Goal: Information Seeking & Learning: Compare options

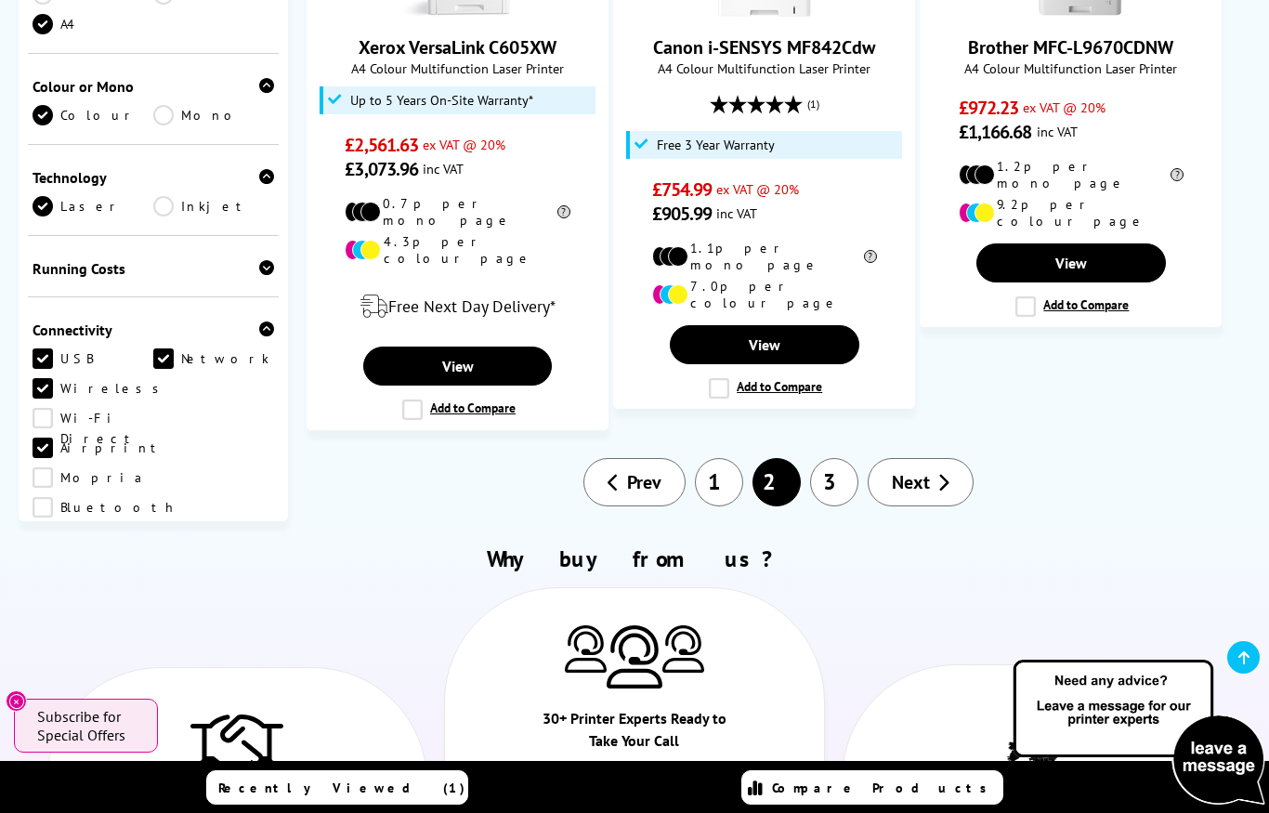
scroll to position [2492, 0]
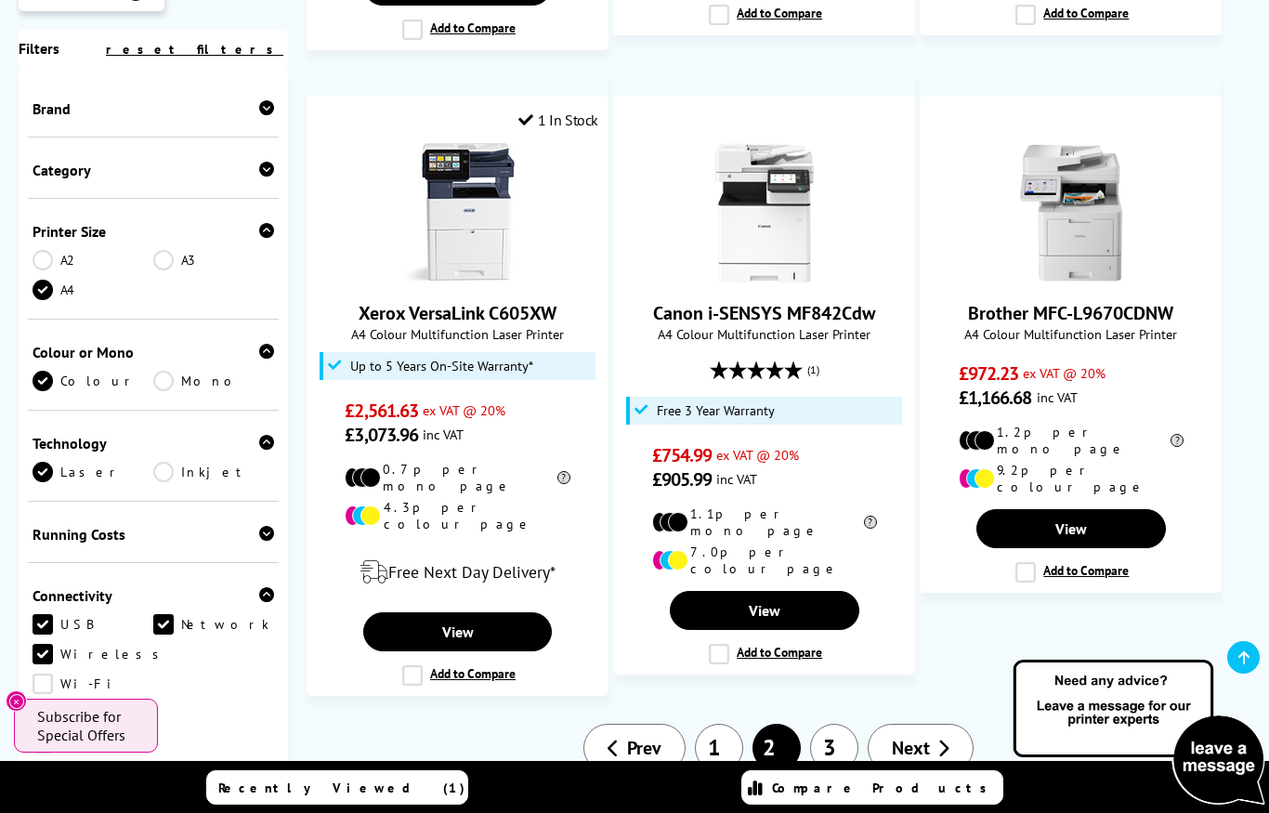
click at [716, 723] on link "1" at bounding box center [719, 747] width 48 height 48
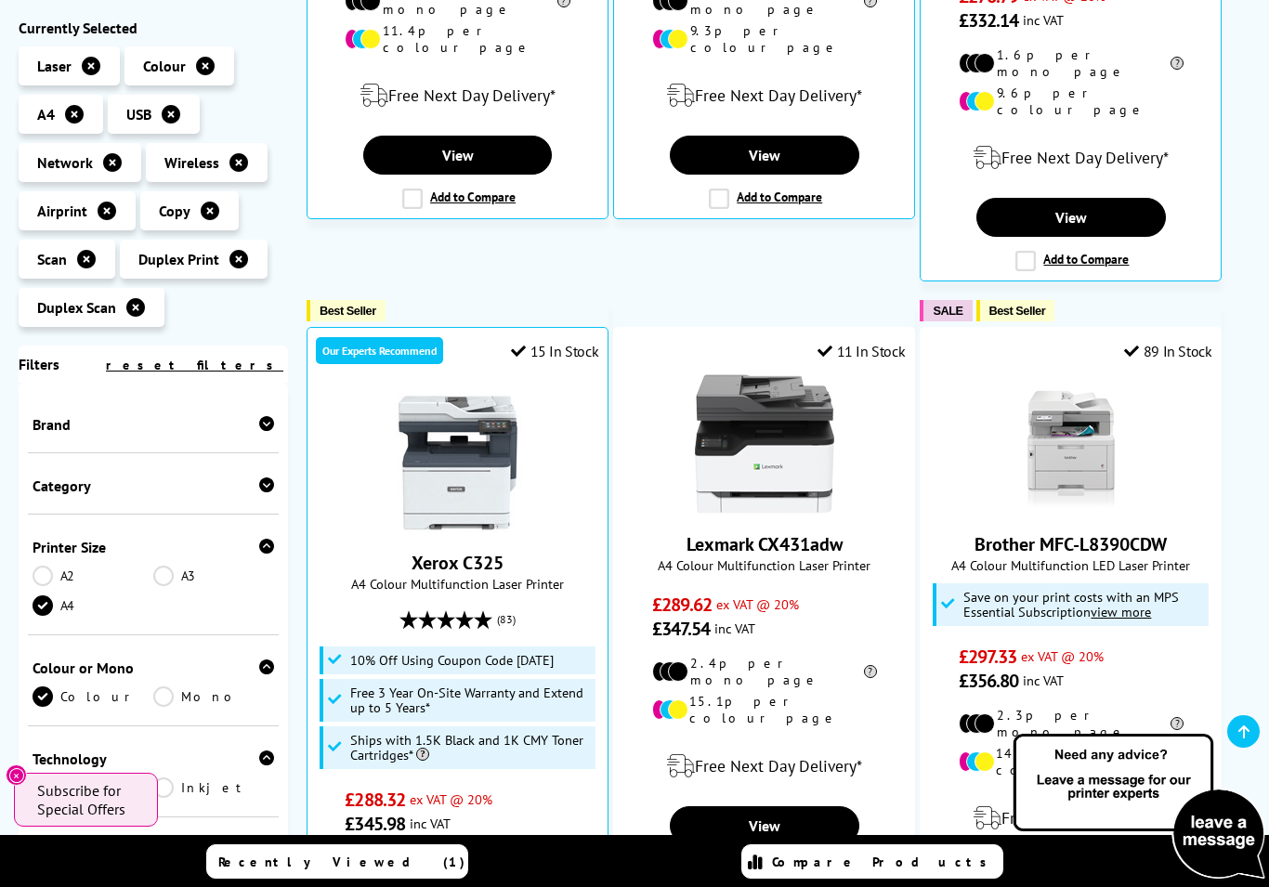
scroll to position [1222, 0]
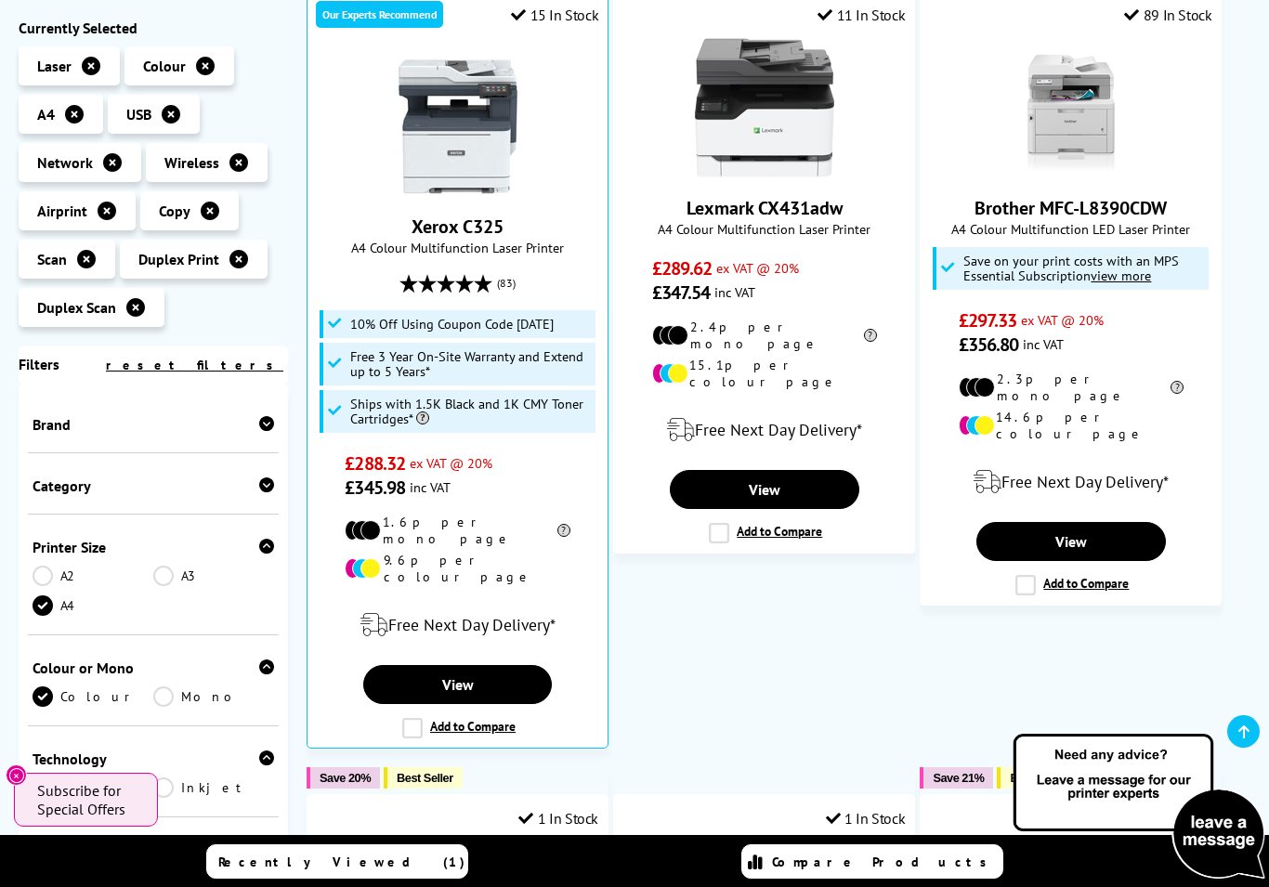
click at [471, 665] on link "View" at bounding box center [457, 684] width 189 height 39
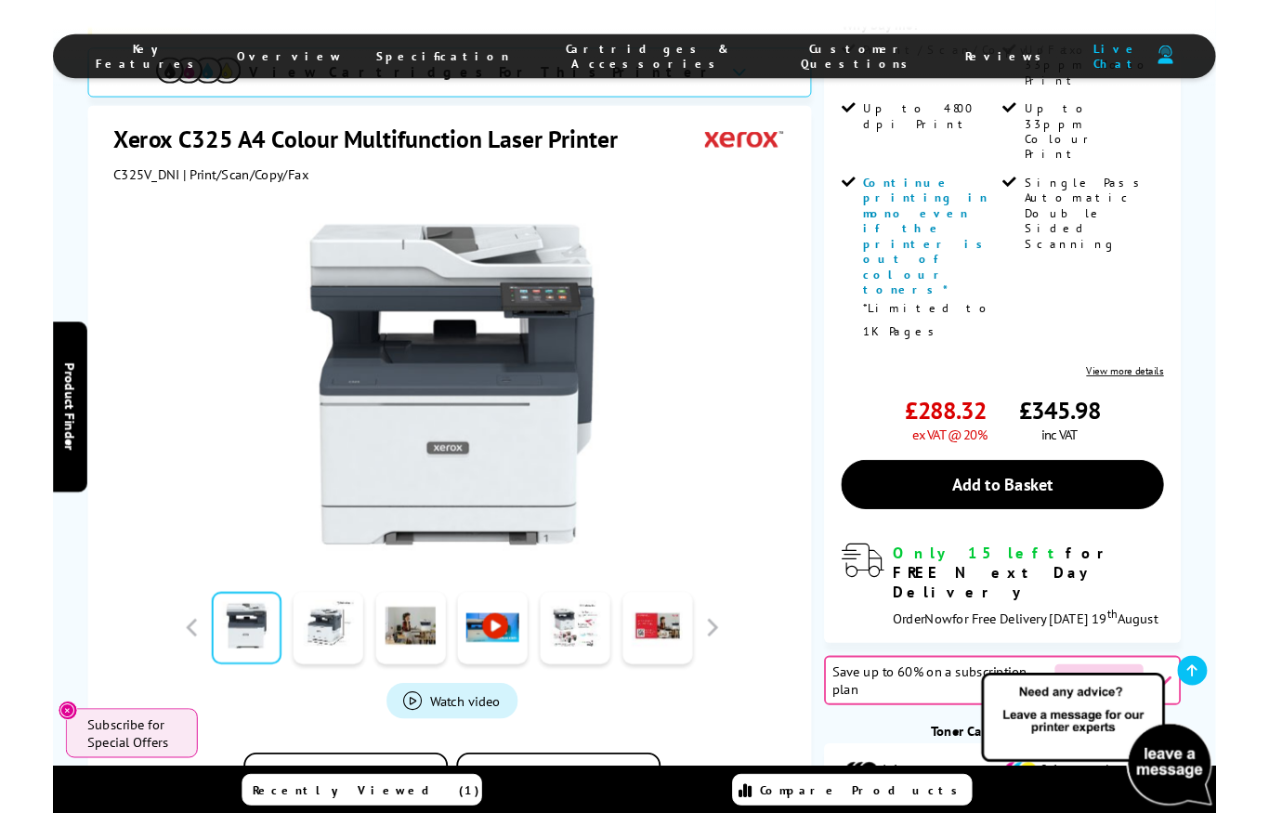
scroll to position [515, 0]
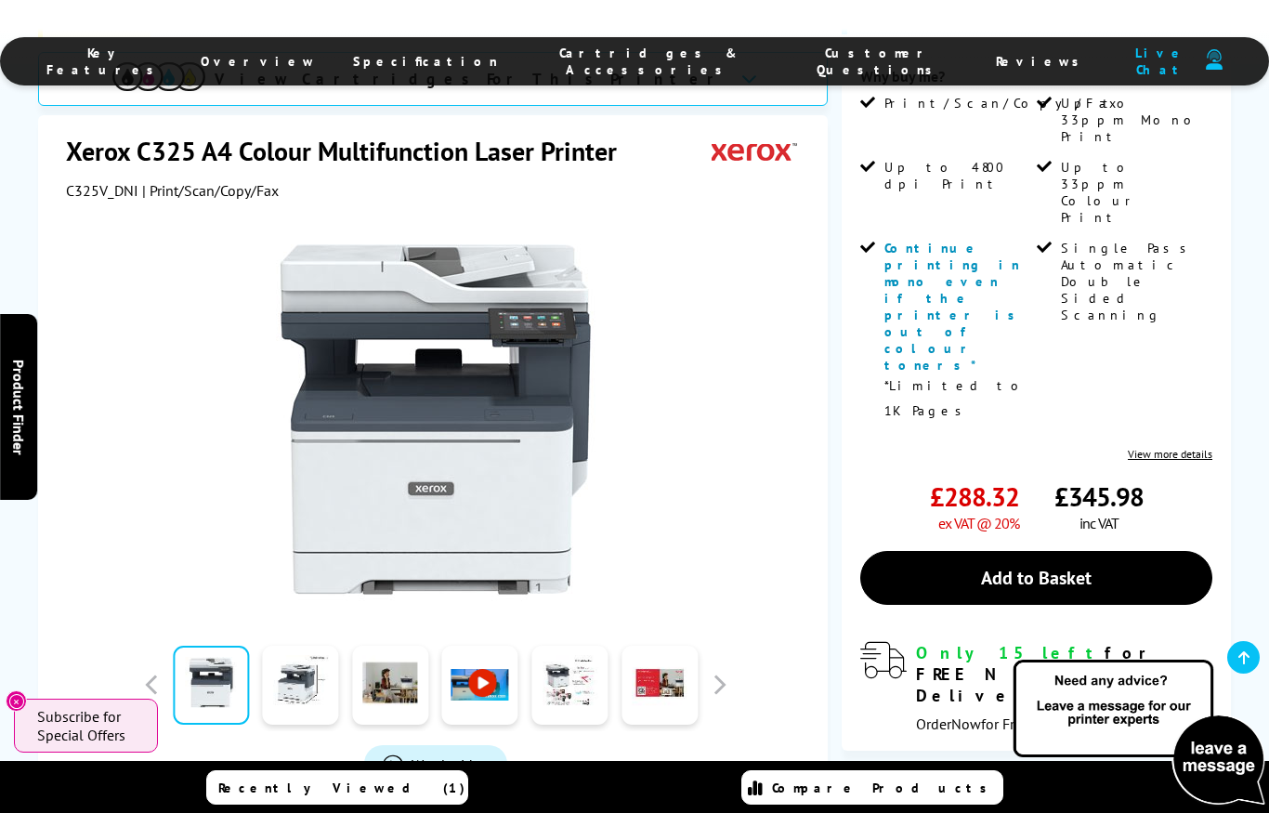
click at [1090, 551] on link "Add to Basket" at bounding box center [1036, 578] width 352 height 54
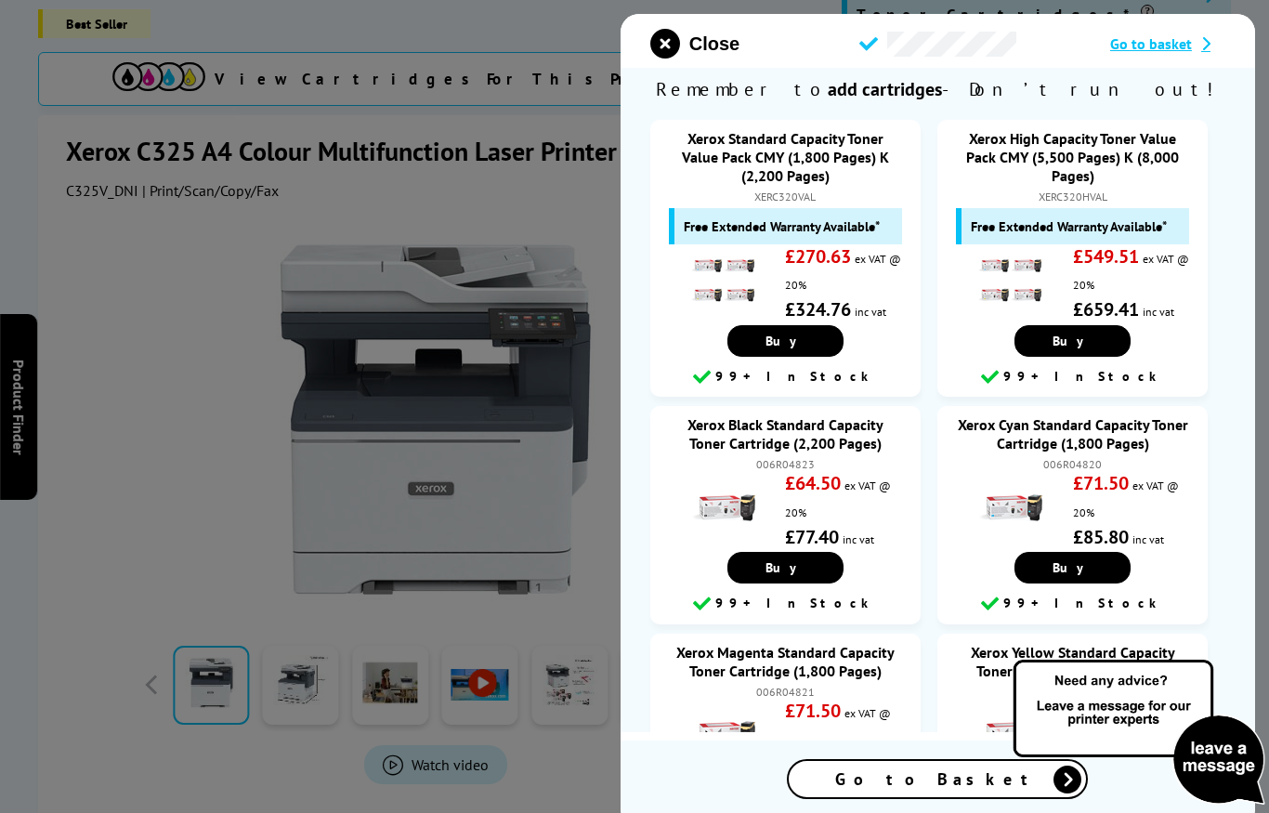
click at [1165, 53] on span "Go to basket" at bounding box center [1151, 43] width 82 height 19
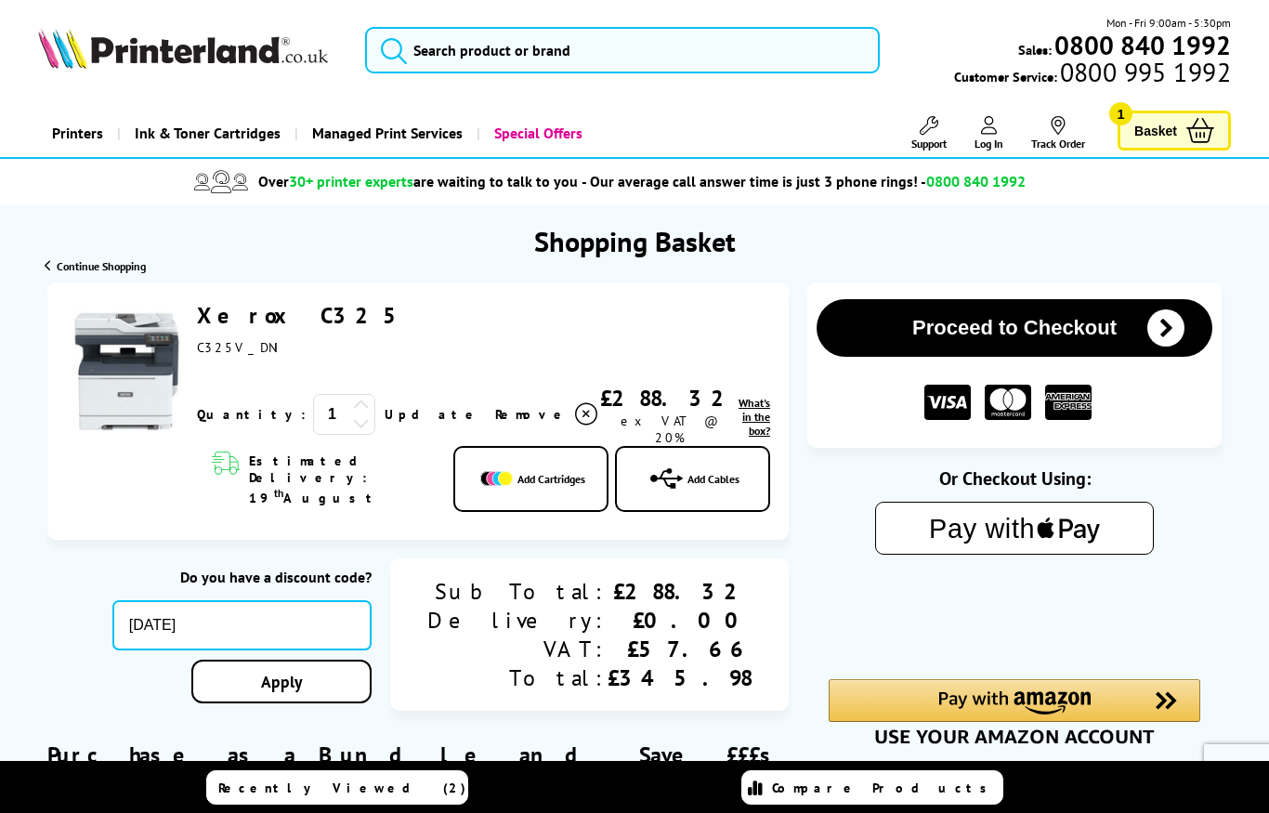
type input "[DATE]"
click at [371, 674] on link "Apply" at bounding box center [281, 681] width 180 height 44
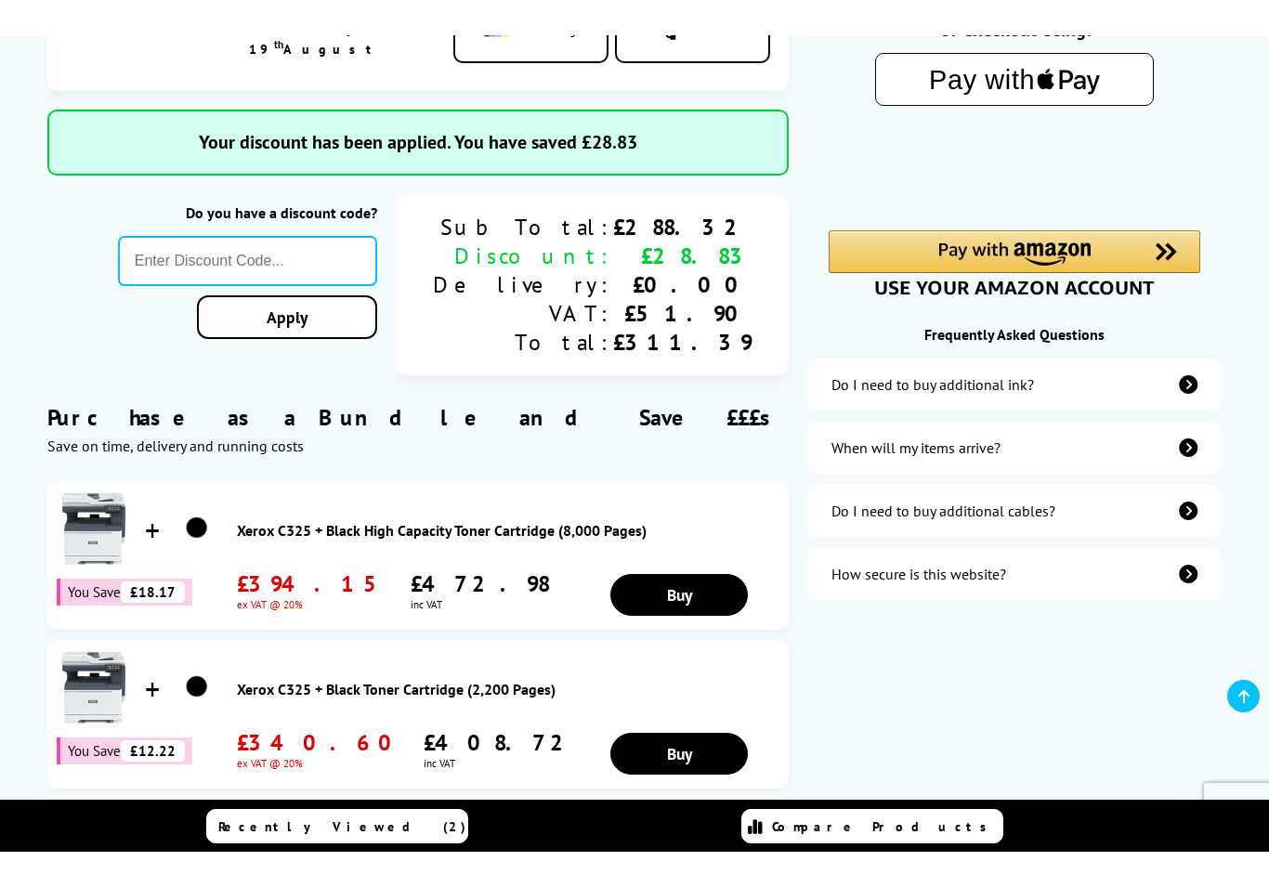
scroll to position [413, 0]
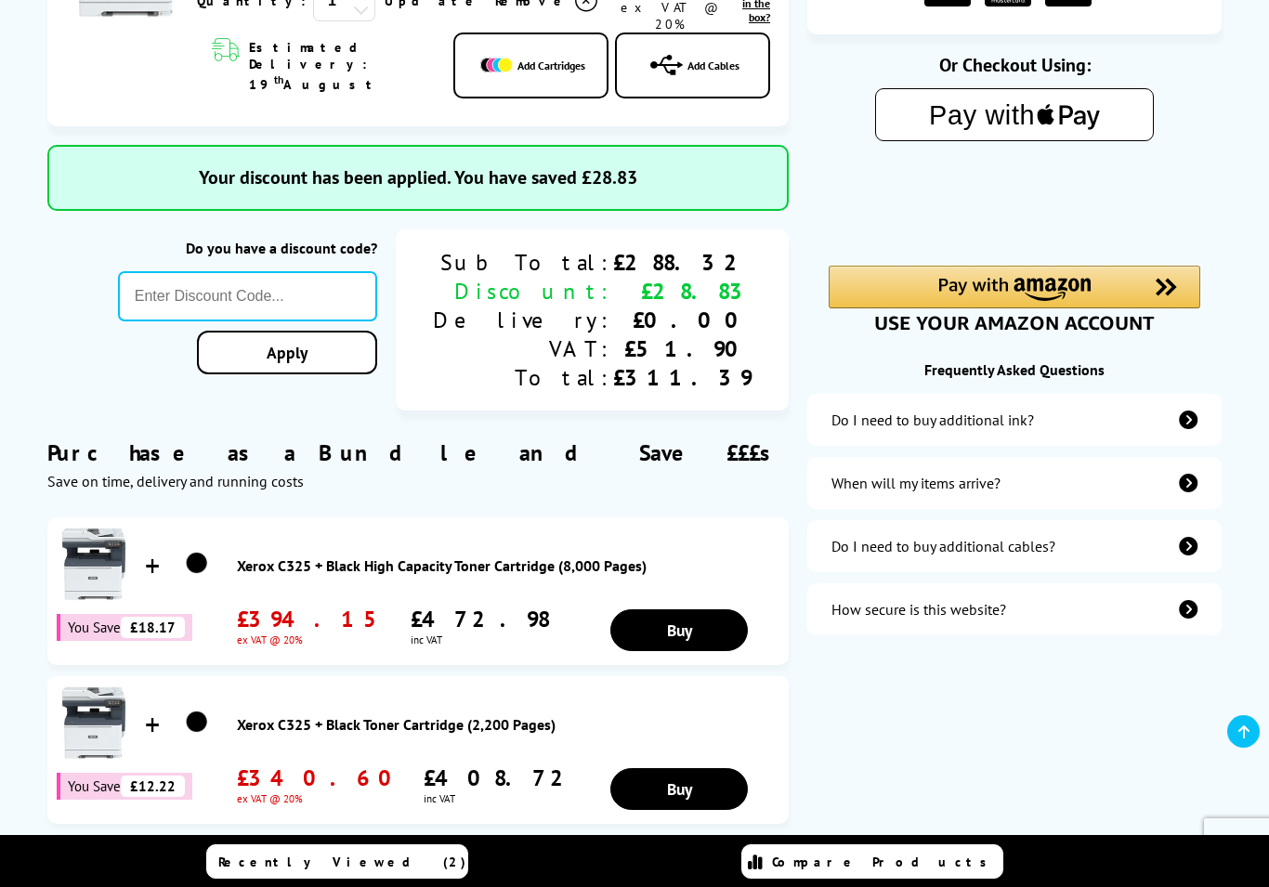
click at [1189, 428] on icon "additional-ink" at bounding box center [1187, 419] width 19 height 19
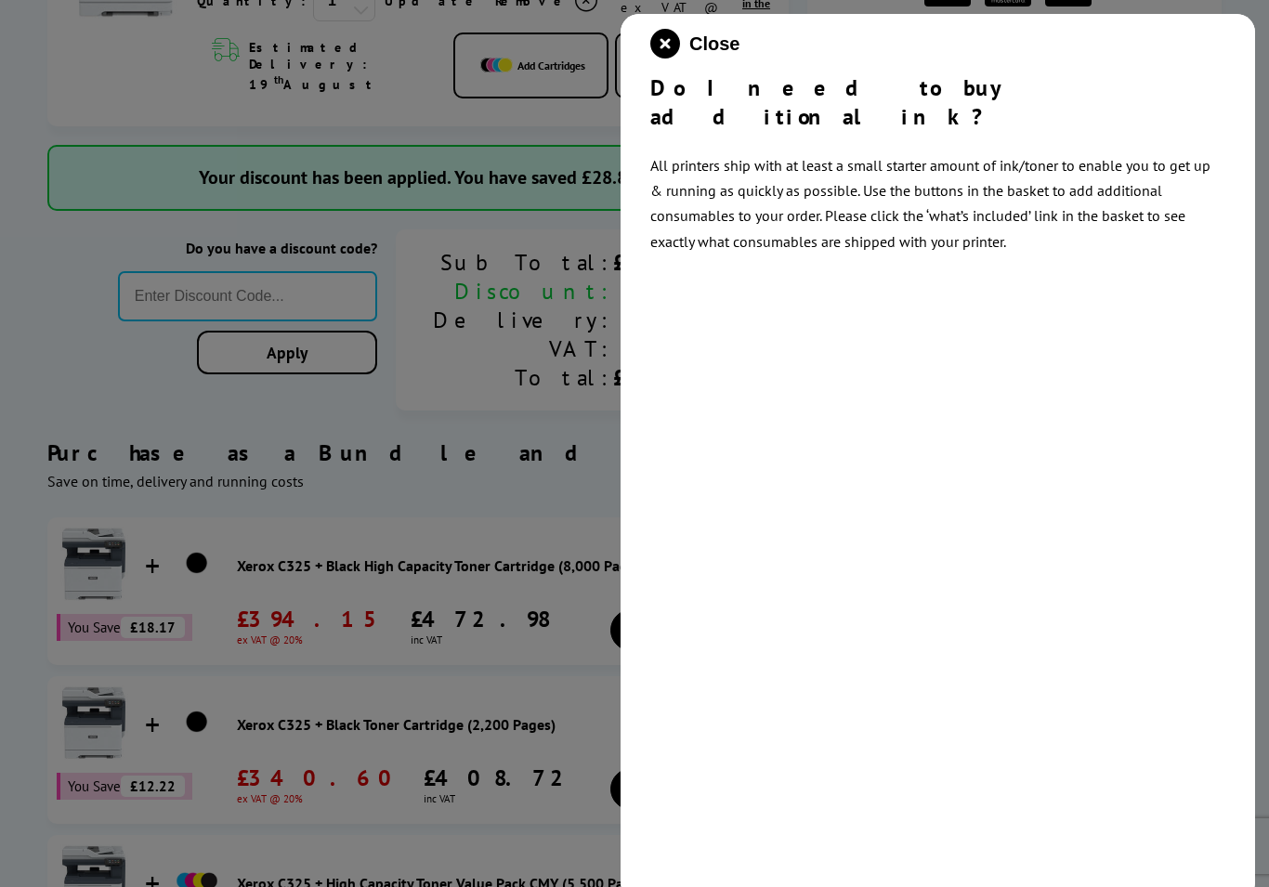
click at [681, 38] on button "Close" at bounding box center [694, 44] width 89 height 30
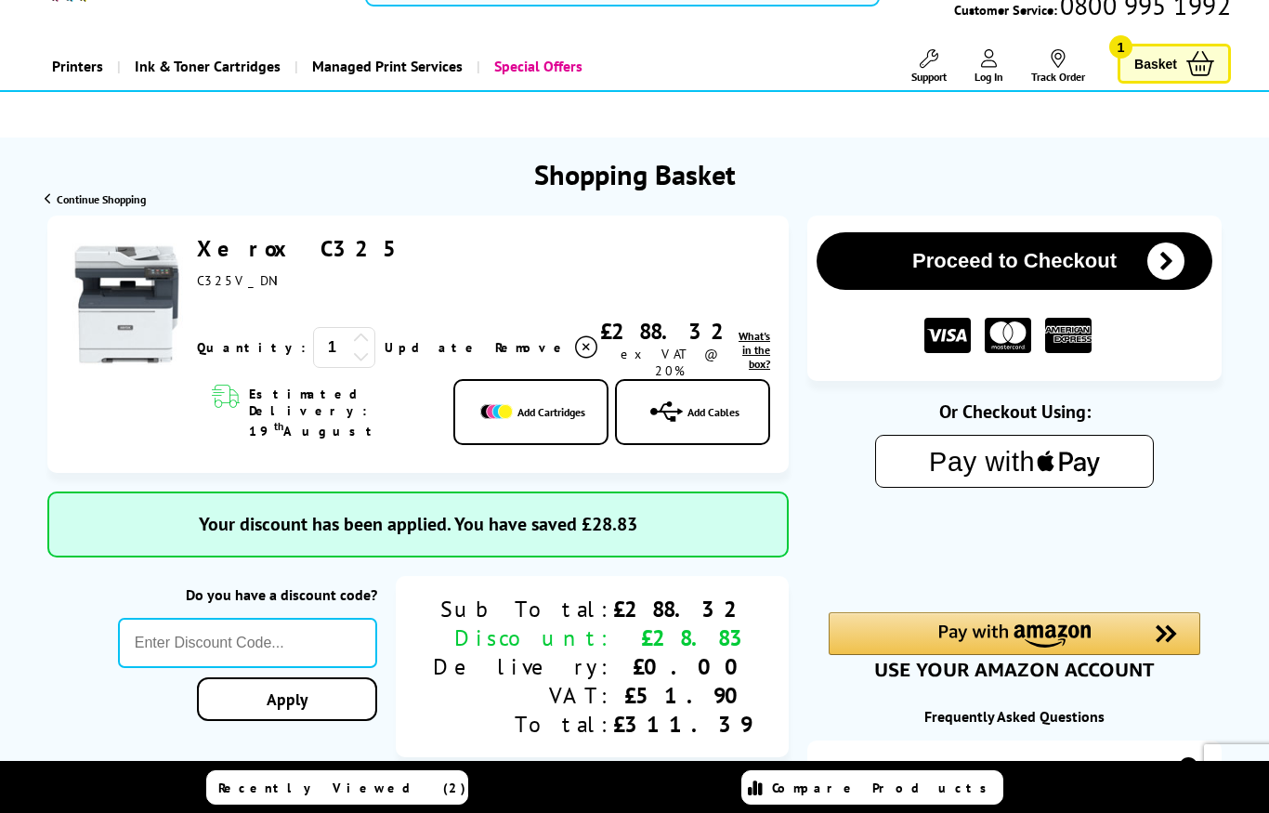
scroll to position [0, 0]
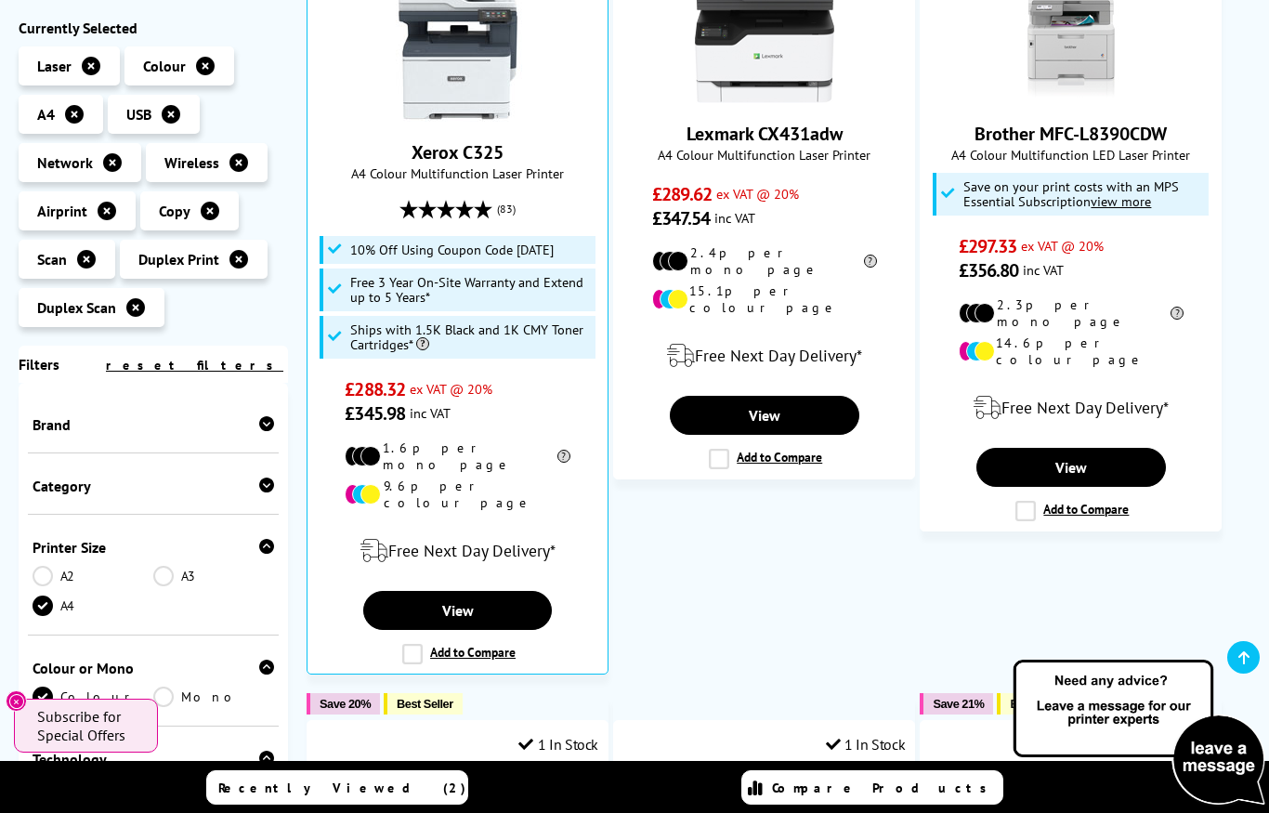
click at [427, 644] on label "Add to Compare" at bounding box center [458, 654] width 113 height 20
click at [0, 0] on input "Add to Compare" at bounding box center [0, 0] width 0 height 0
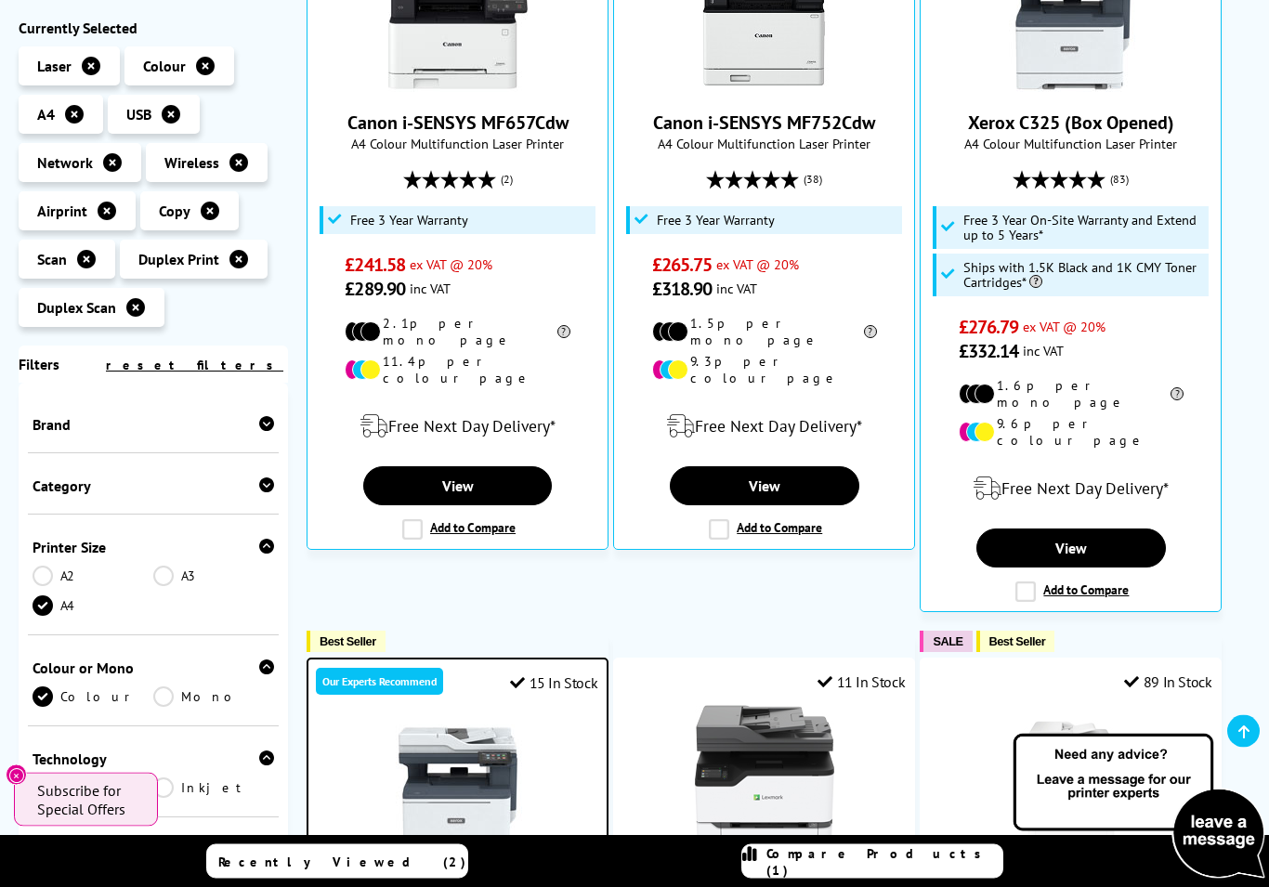
scroll to position [555, 0]
click at [1032, 581] on label "Add to Compare" at bounding box center [1071, 591] width 113 height 20
click at [0, 0] on input "Add to Compare" at bounding box center [0, 0] width 0 height 0
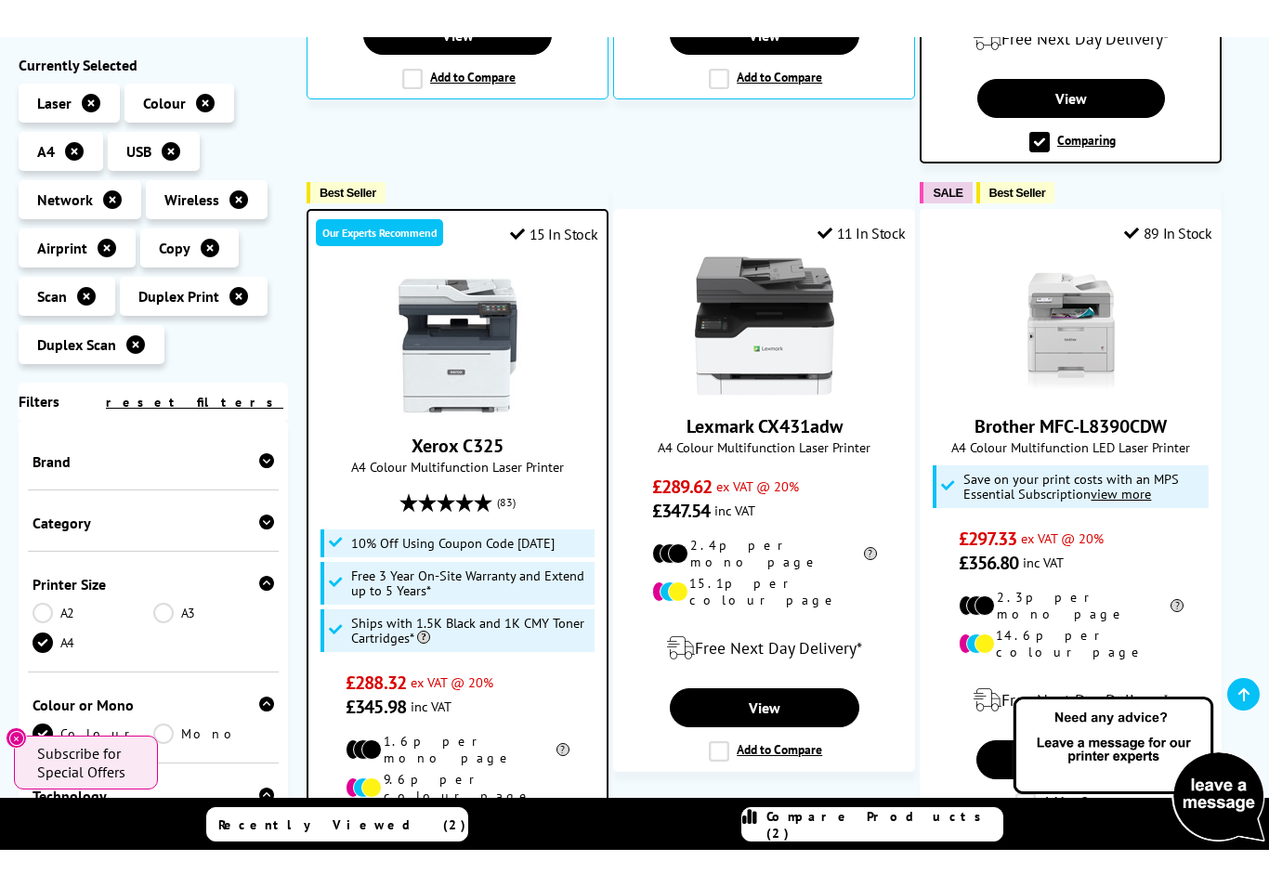
scroll to position [979, 0]
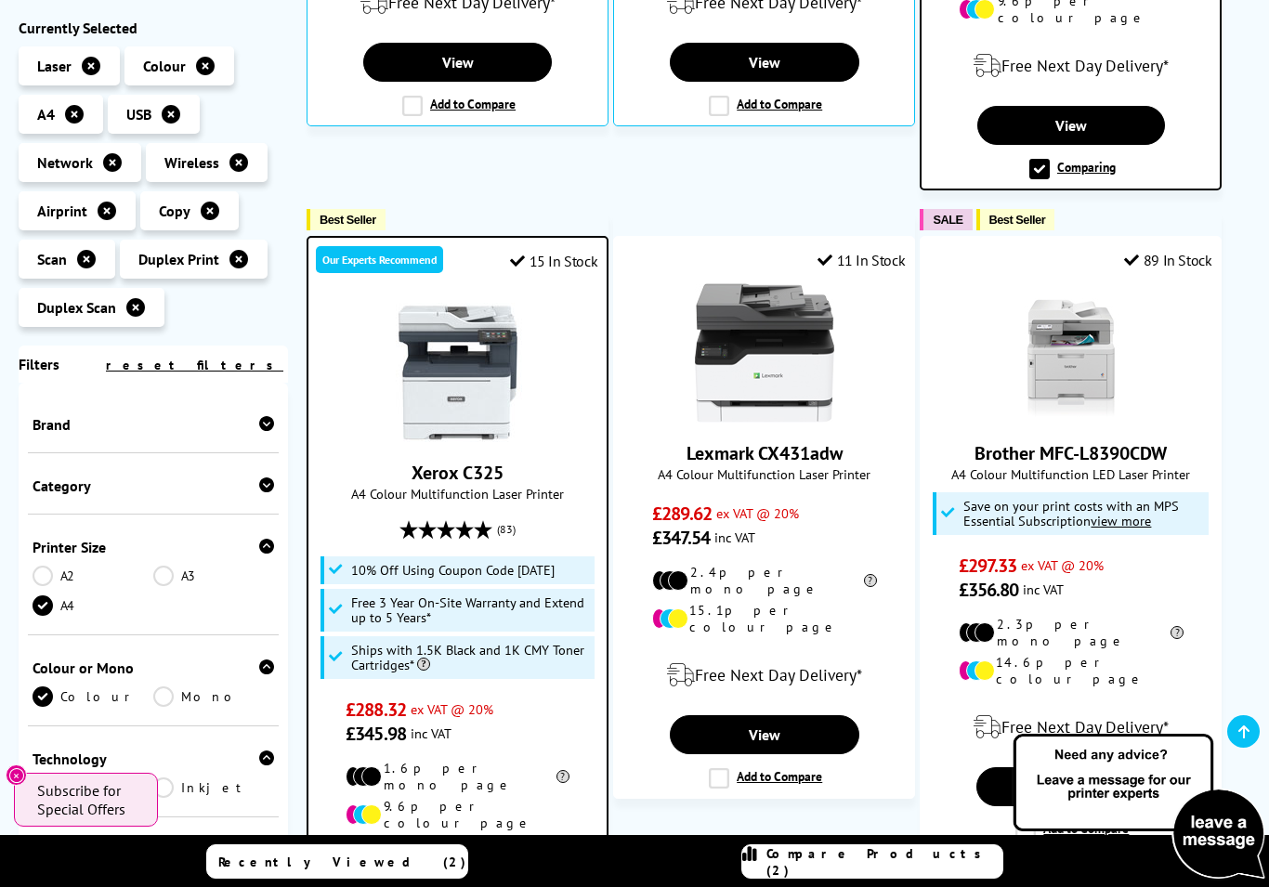
click at [1087, 377] on img at bounding box center [1070, 352] width 139 height 139
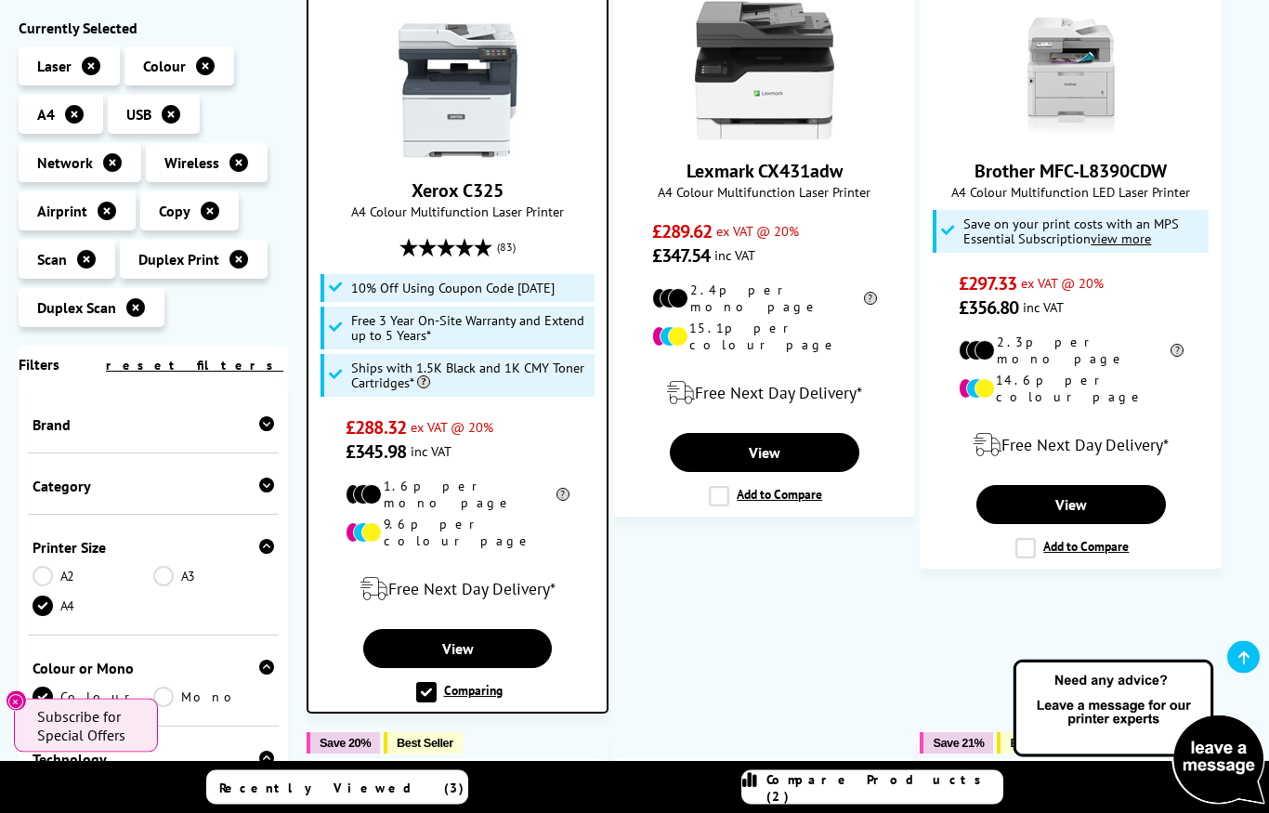
scroll to position [1230, 0]
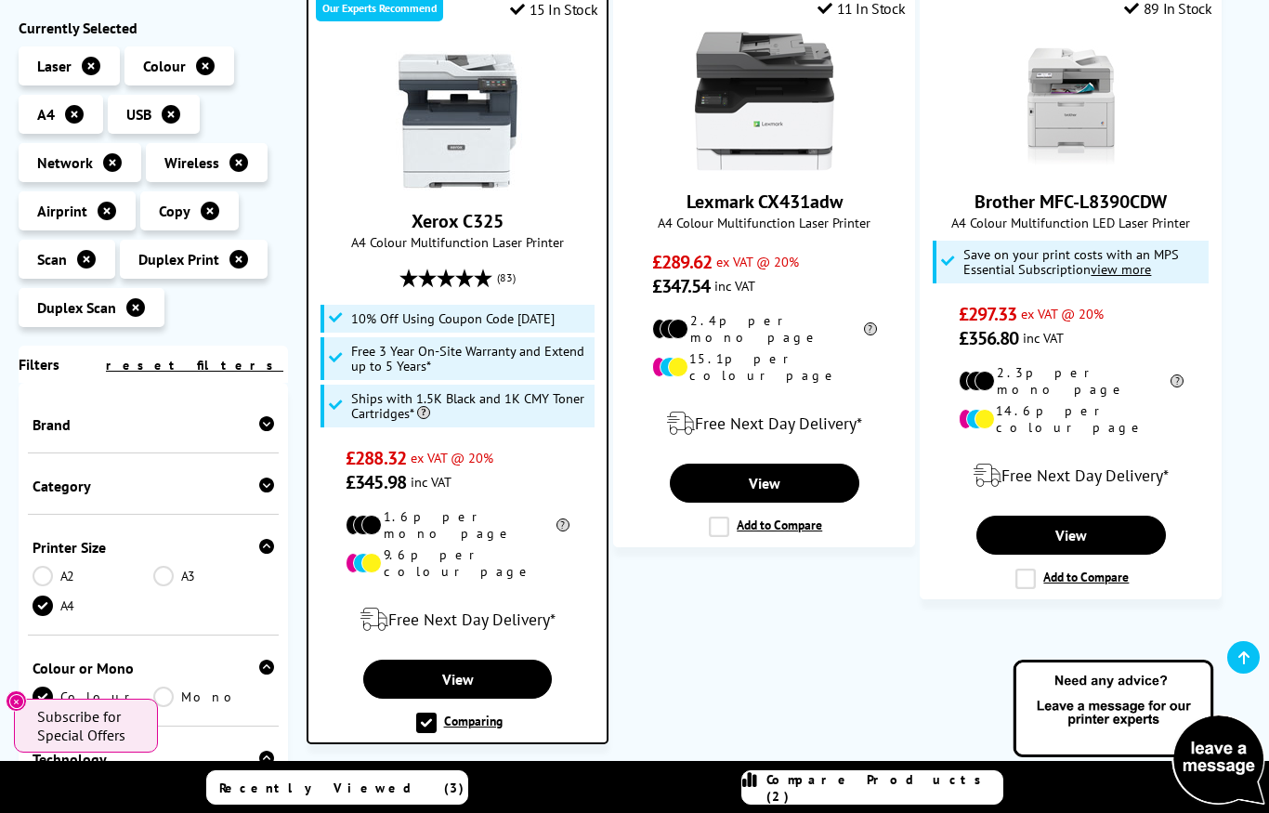
click at [894, 794] on span "Compare Products (2)" at bounding box center [884, 787] width 236 height 33
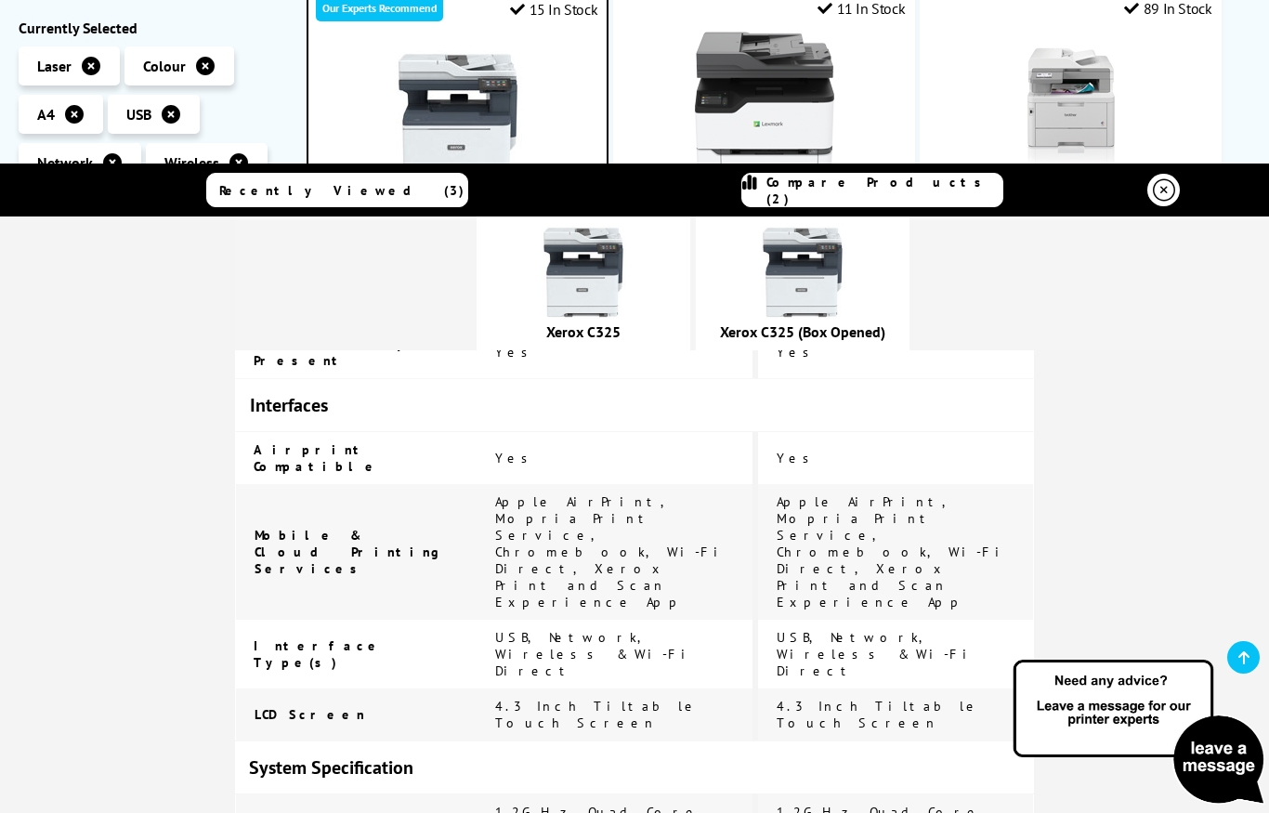
scroll to position [2785, 0]
